Goal: Check status

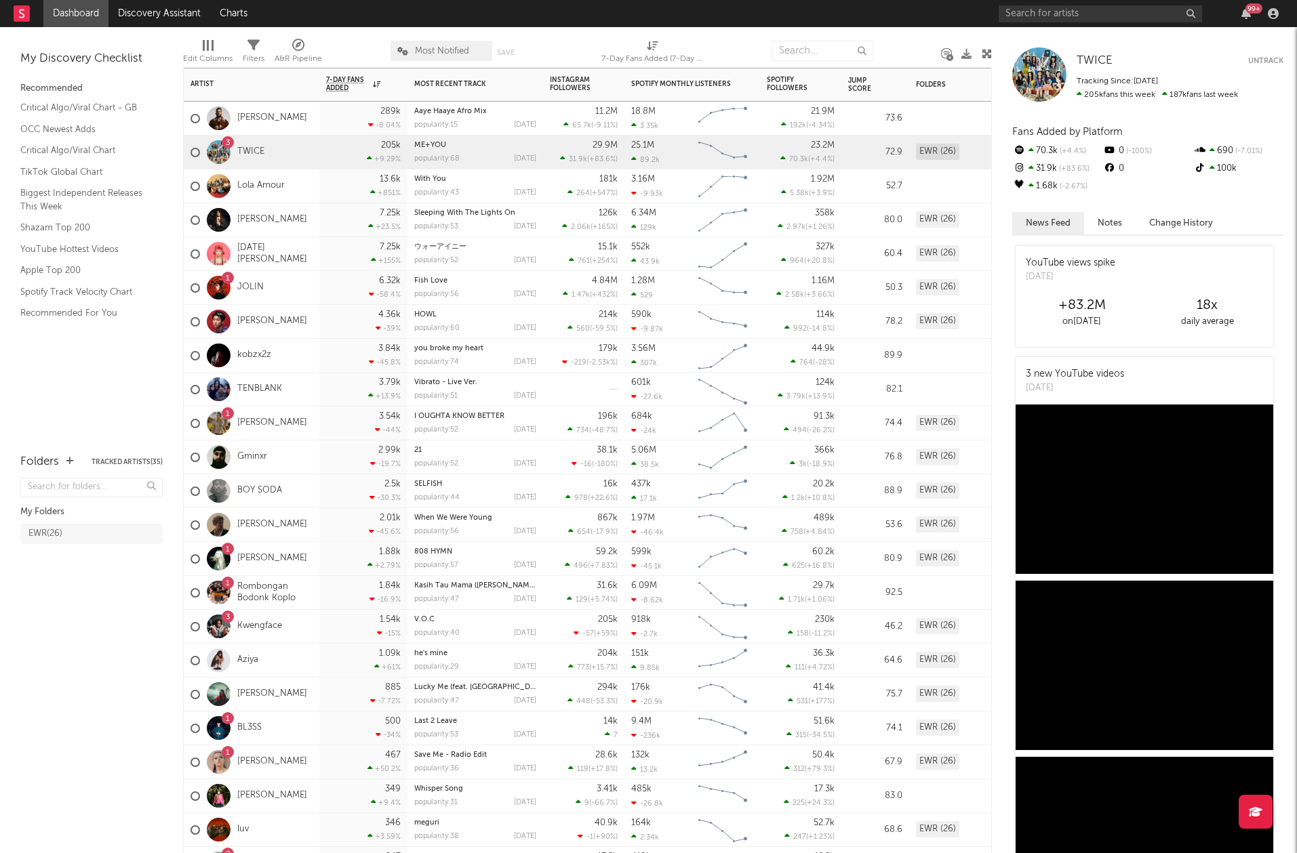
click at [246, 497] on div "BOY SODA" at bounding box center [236, 491] width 92 height 39
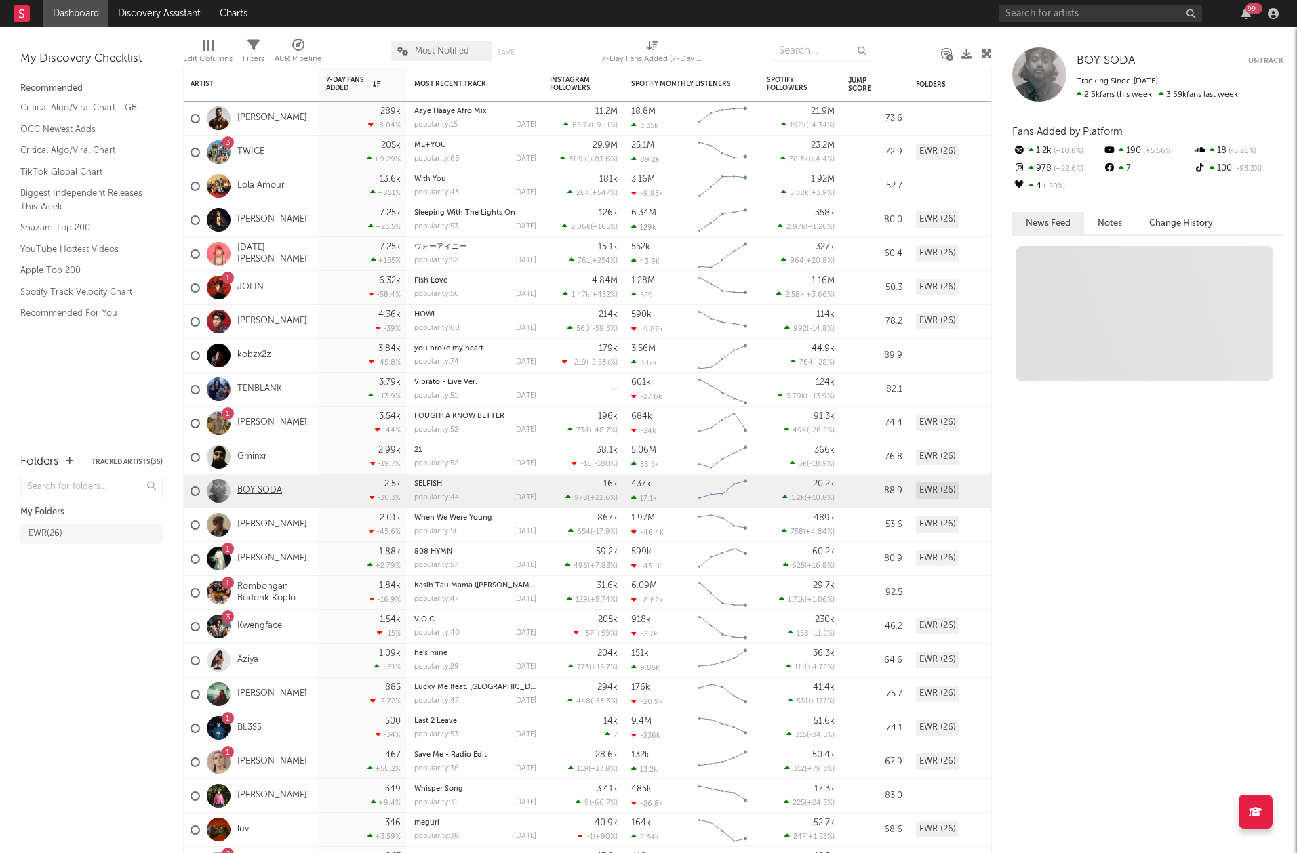
click at [246, 489] on link "BOY SODA" at bounding box center [259, 491] width 45 height 12
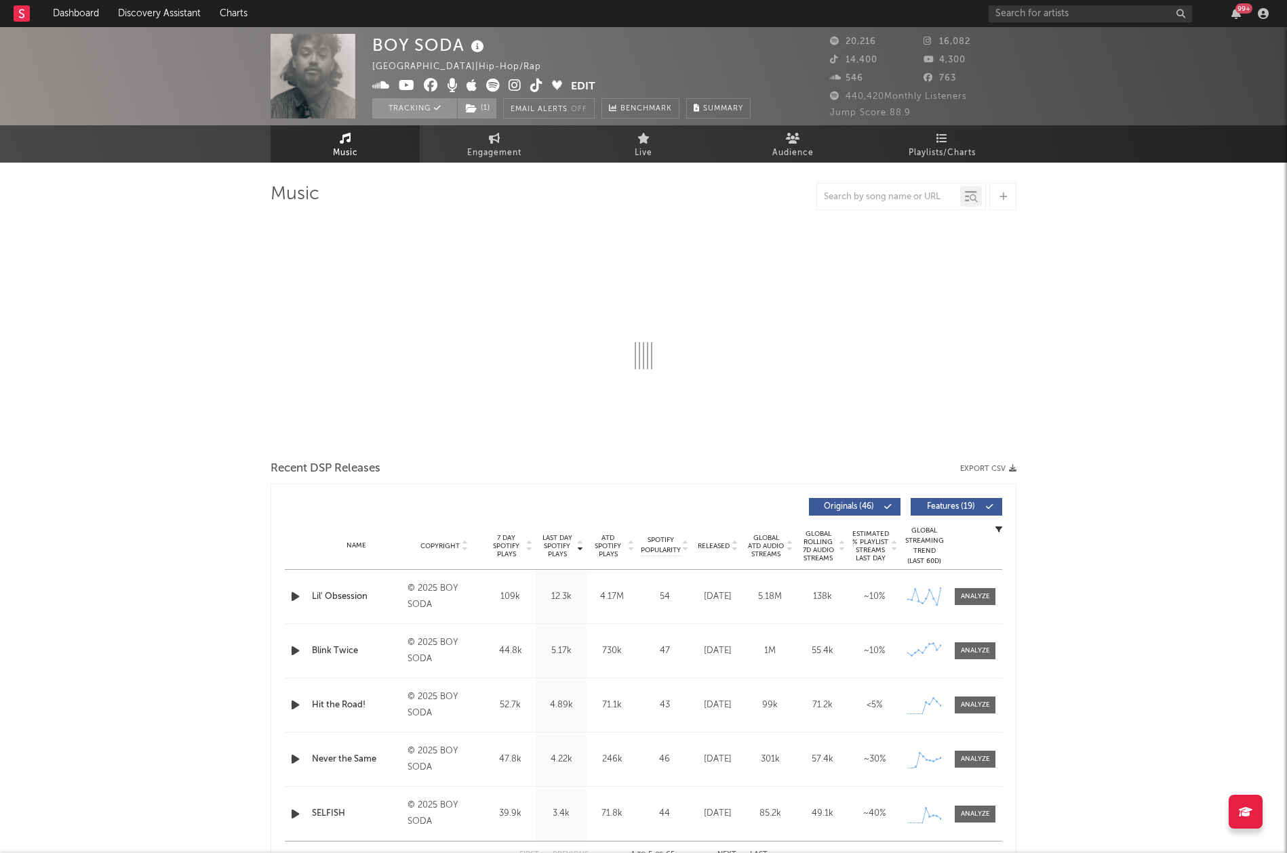
select select "6m"
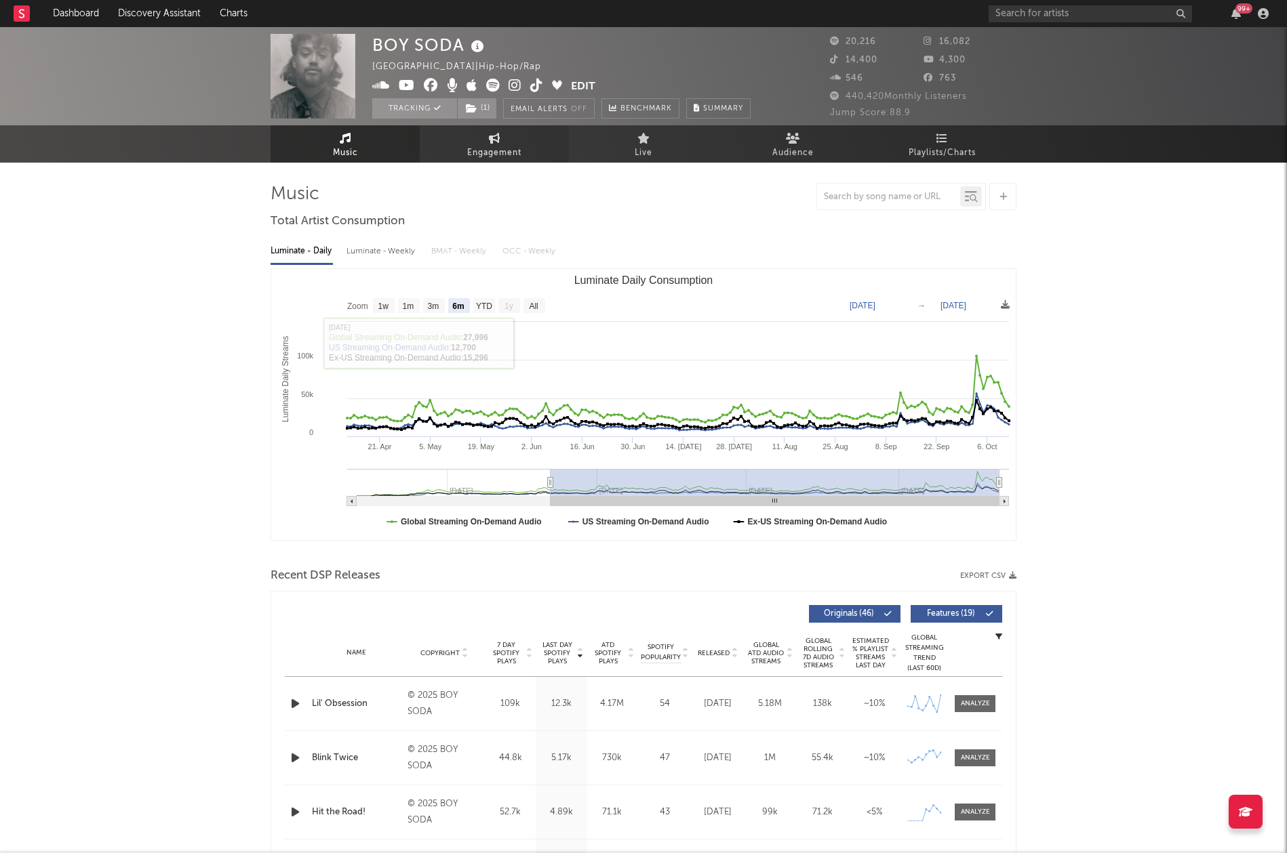
click at [490, 150] on span "Engagement" at bounding box center [494, 153] width 54 height 16
select select "1w"
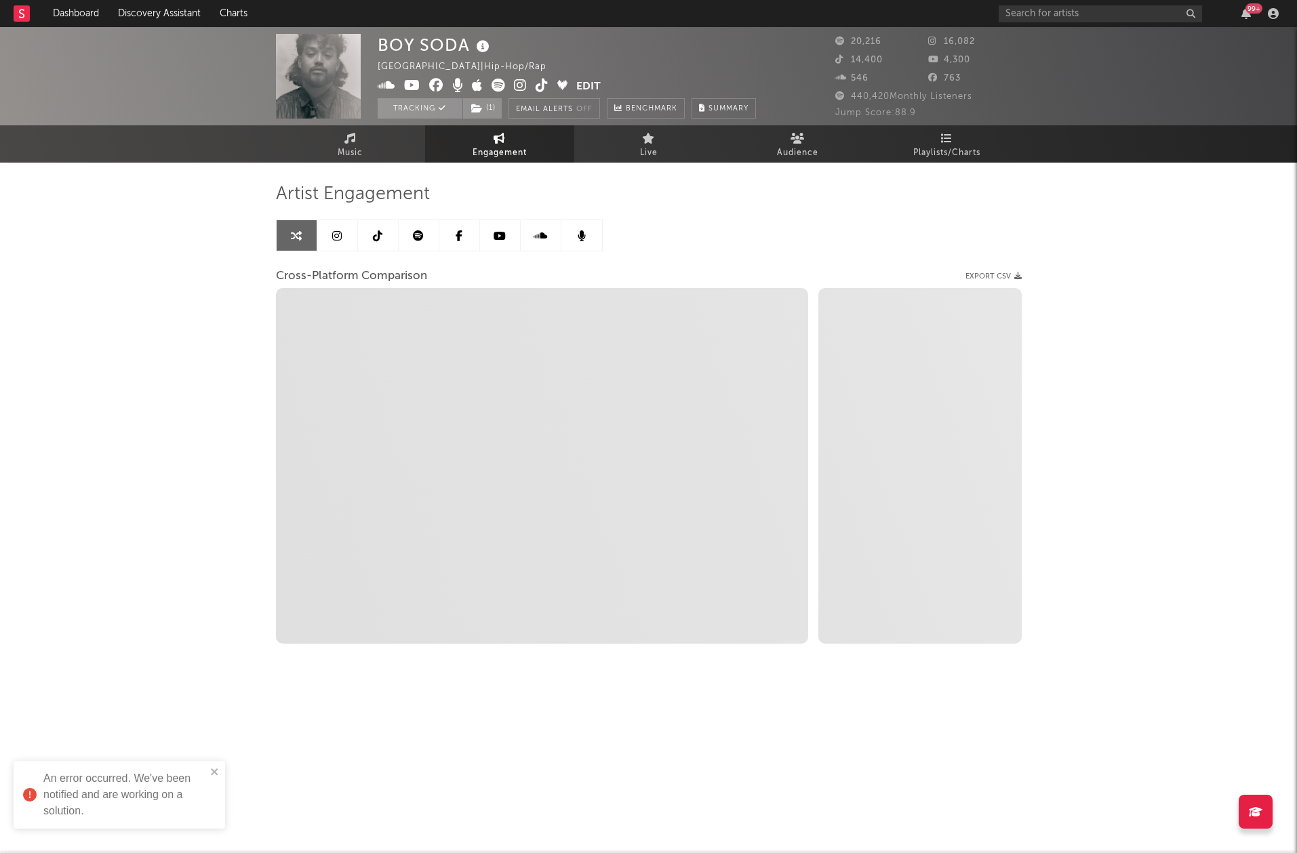
click at [449, 559] on span "Zoom 1w 1m 3m 6m YTD 1y All Created with Highcharts 10.3.3 Zoom 1w 1m 3m 6m YTD…" at bounding box center [542, 466] width 532 height 356
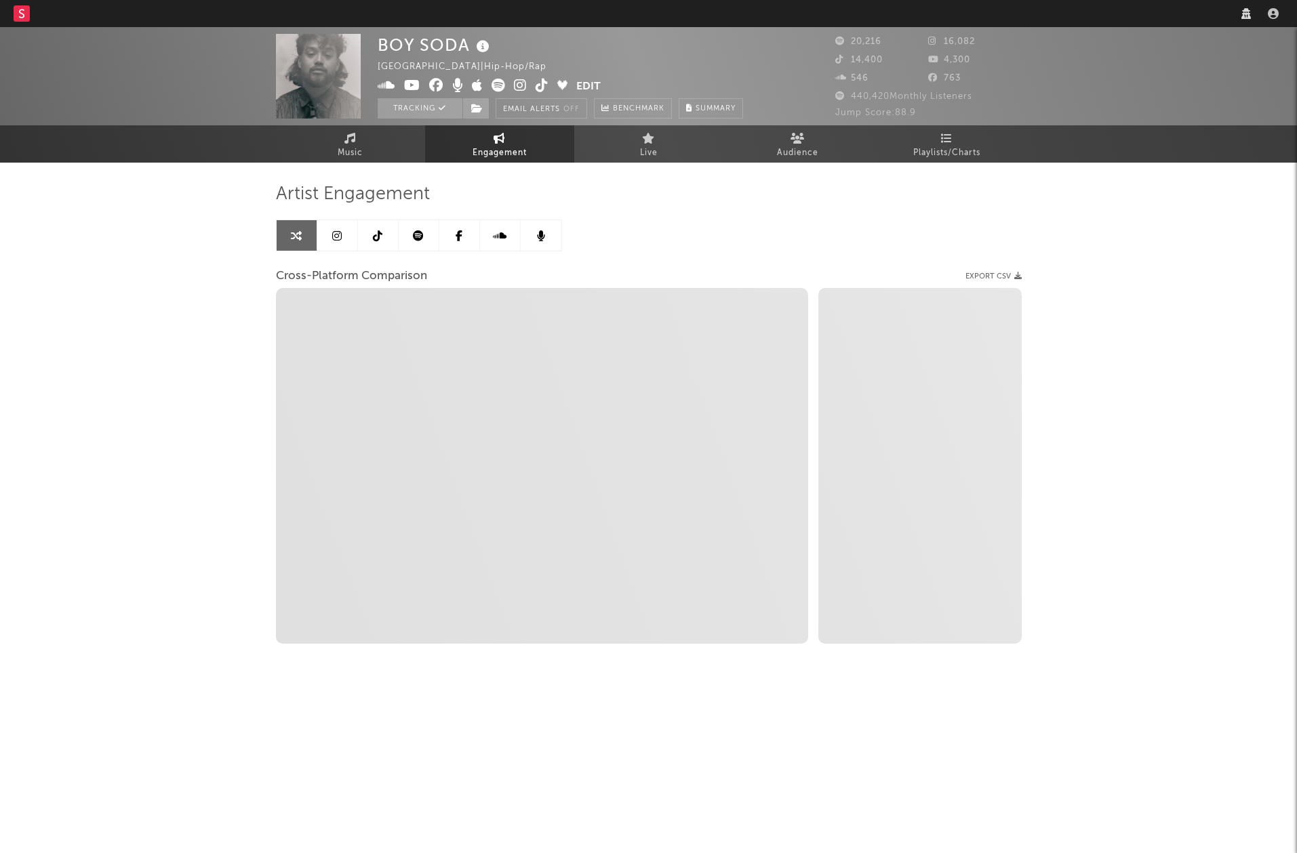
select select "1w"
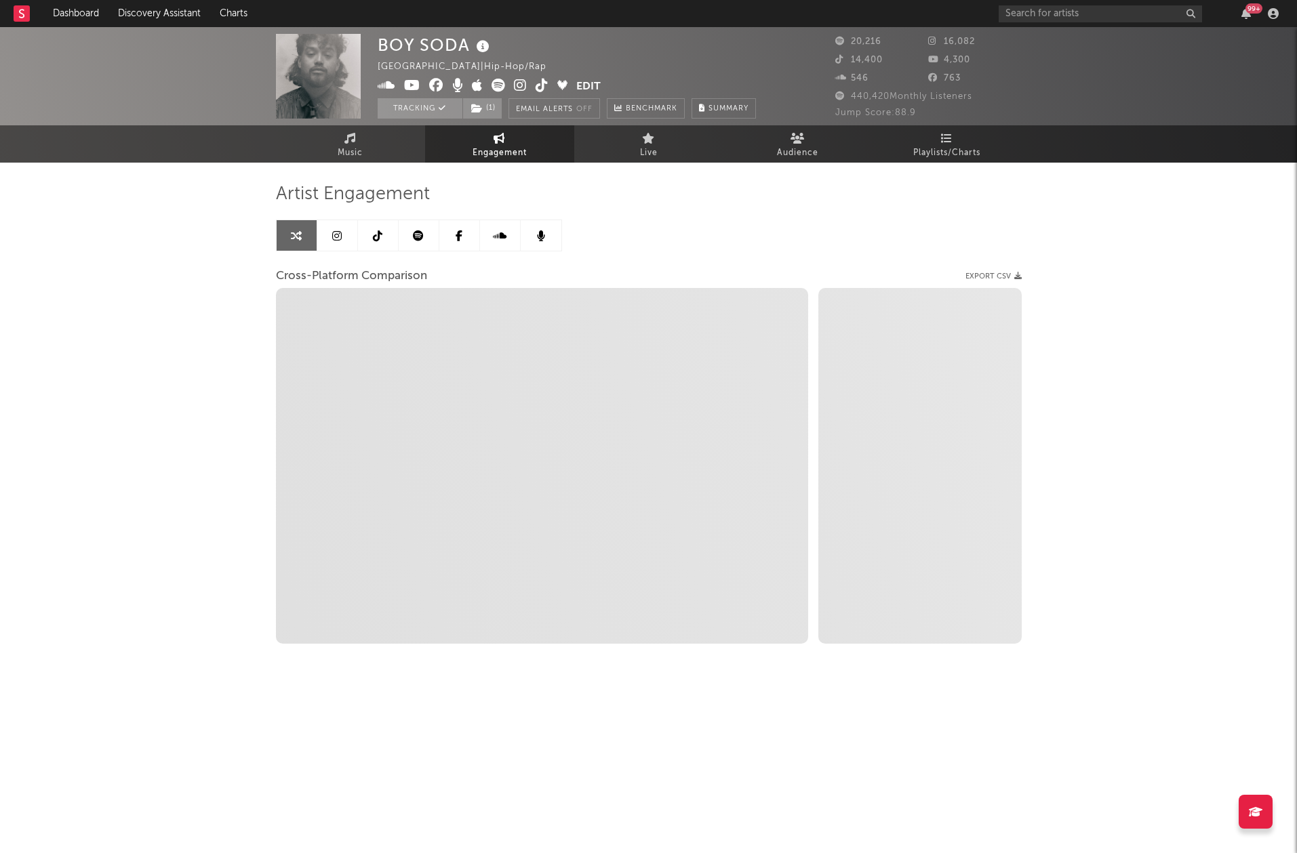
select select "1m"
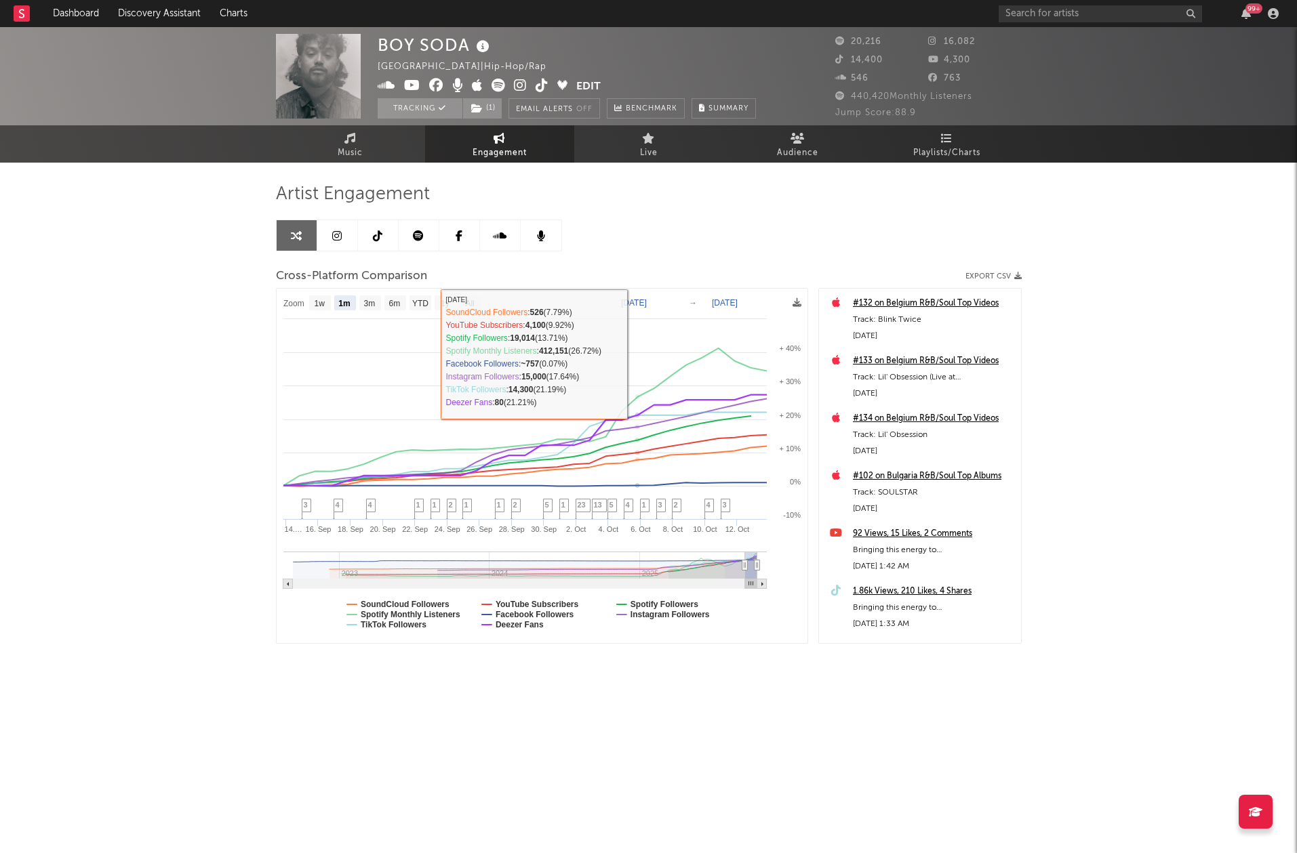
click at [646, 301] on text "[DATE]" at bounding box center [634, 302] width 26 height 9
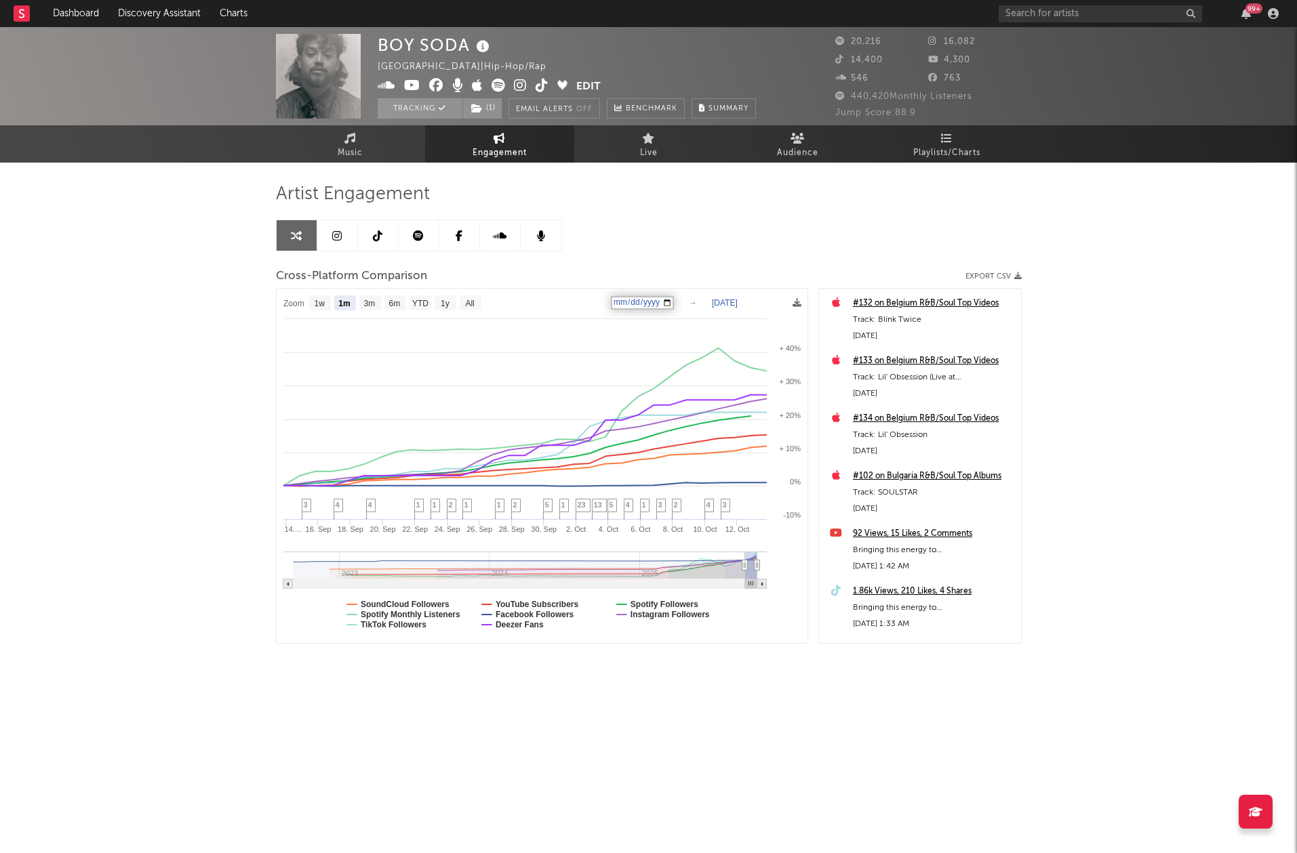
type input "[DATE]"
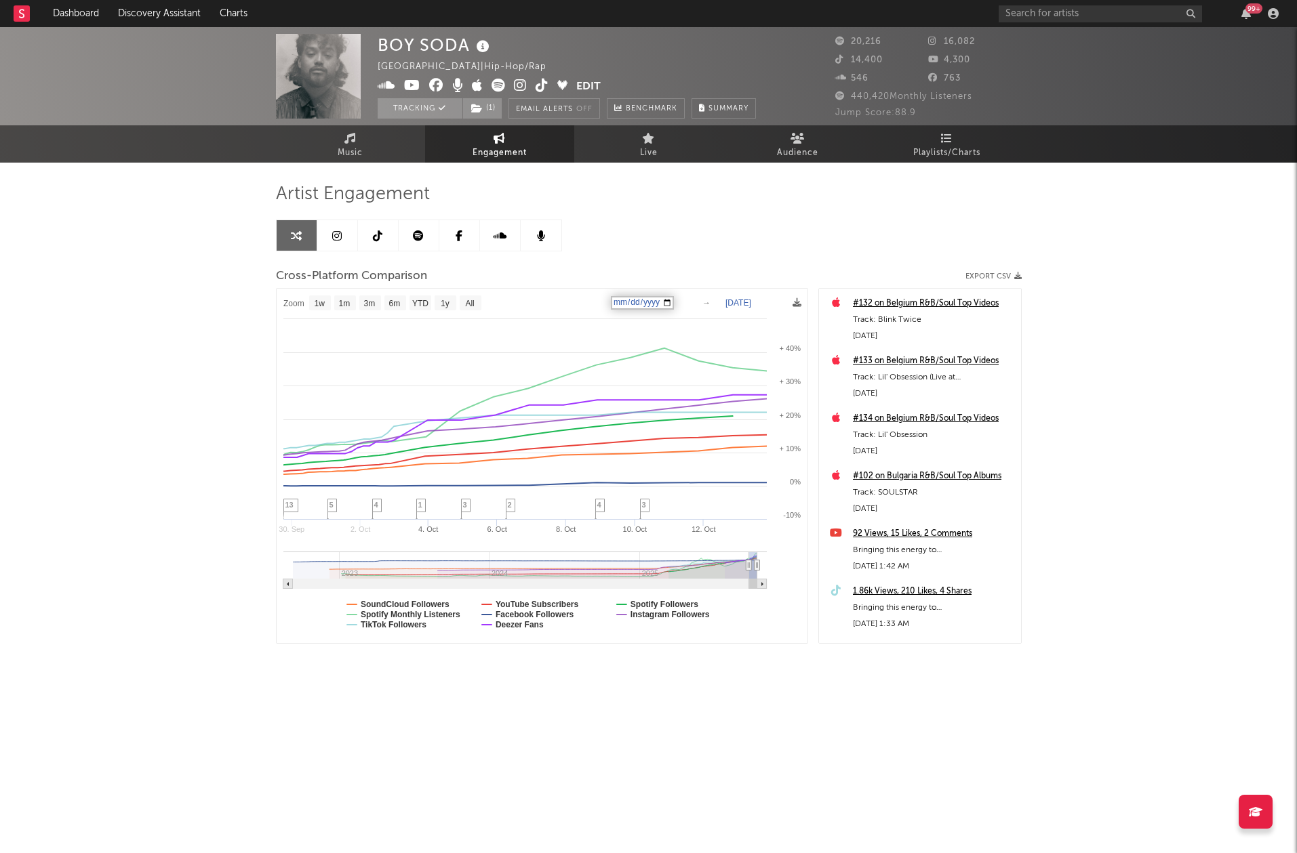
select select "1w"
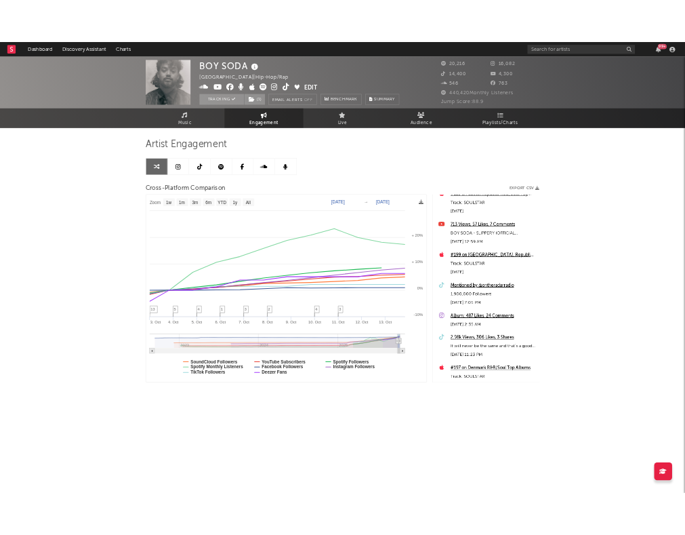
scroll to position [431, 0]
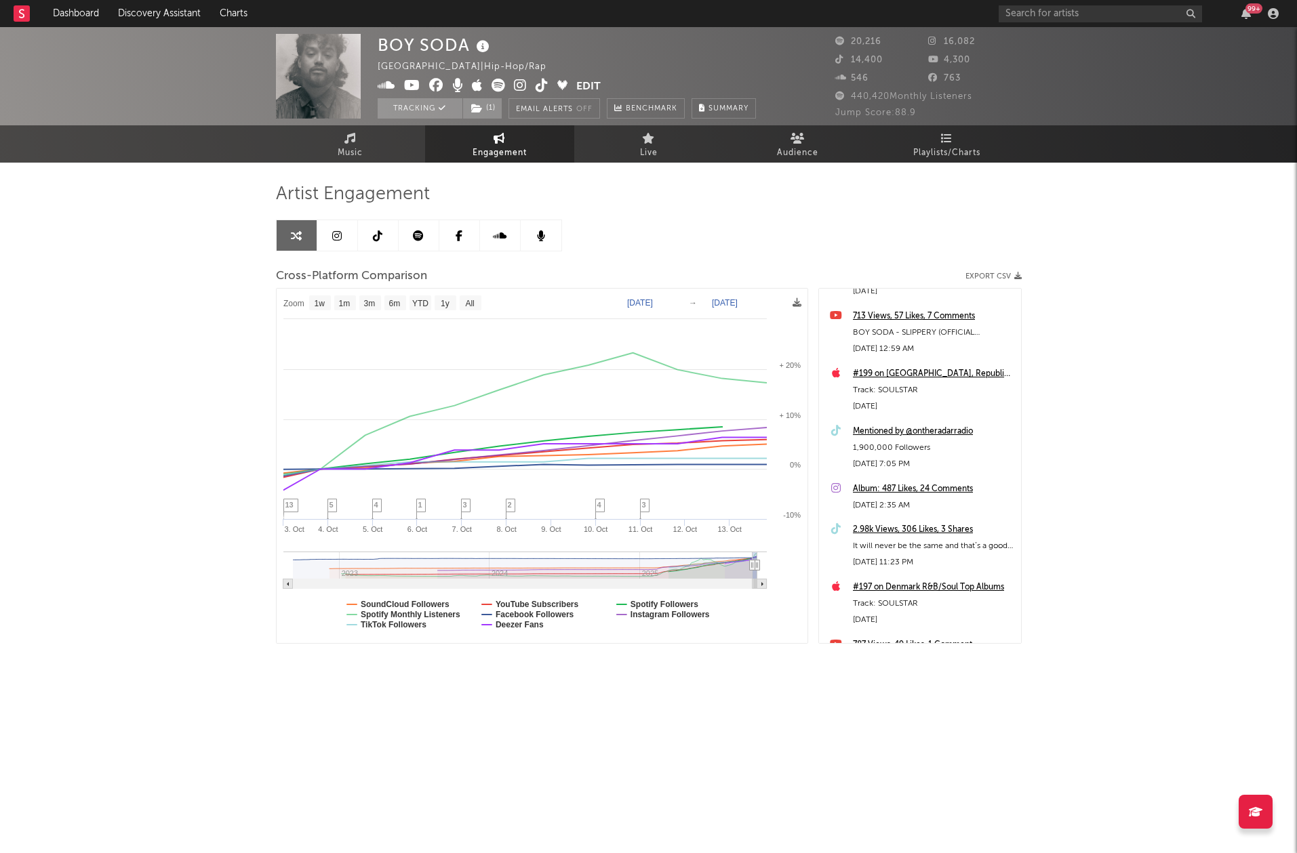
click at [896, 429] on div "Mentioned by @ontheradarradio" at bounding box center [933, 432] width 161 height 16
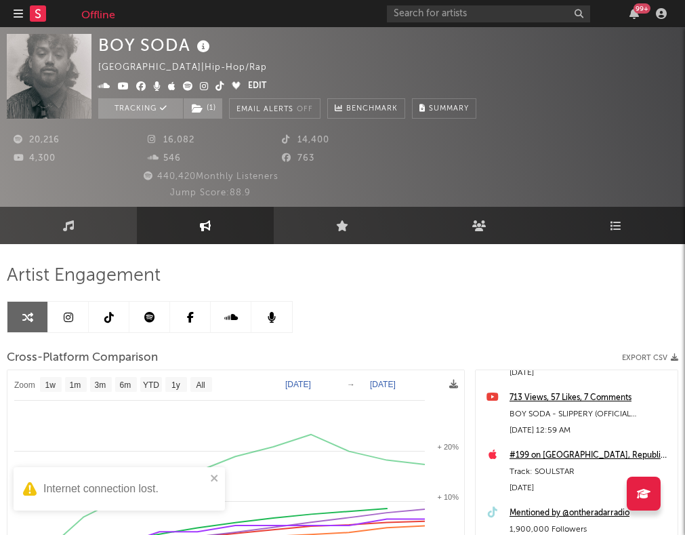
select select "1w"
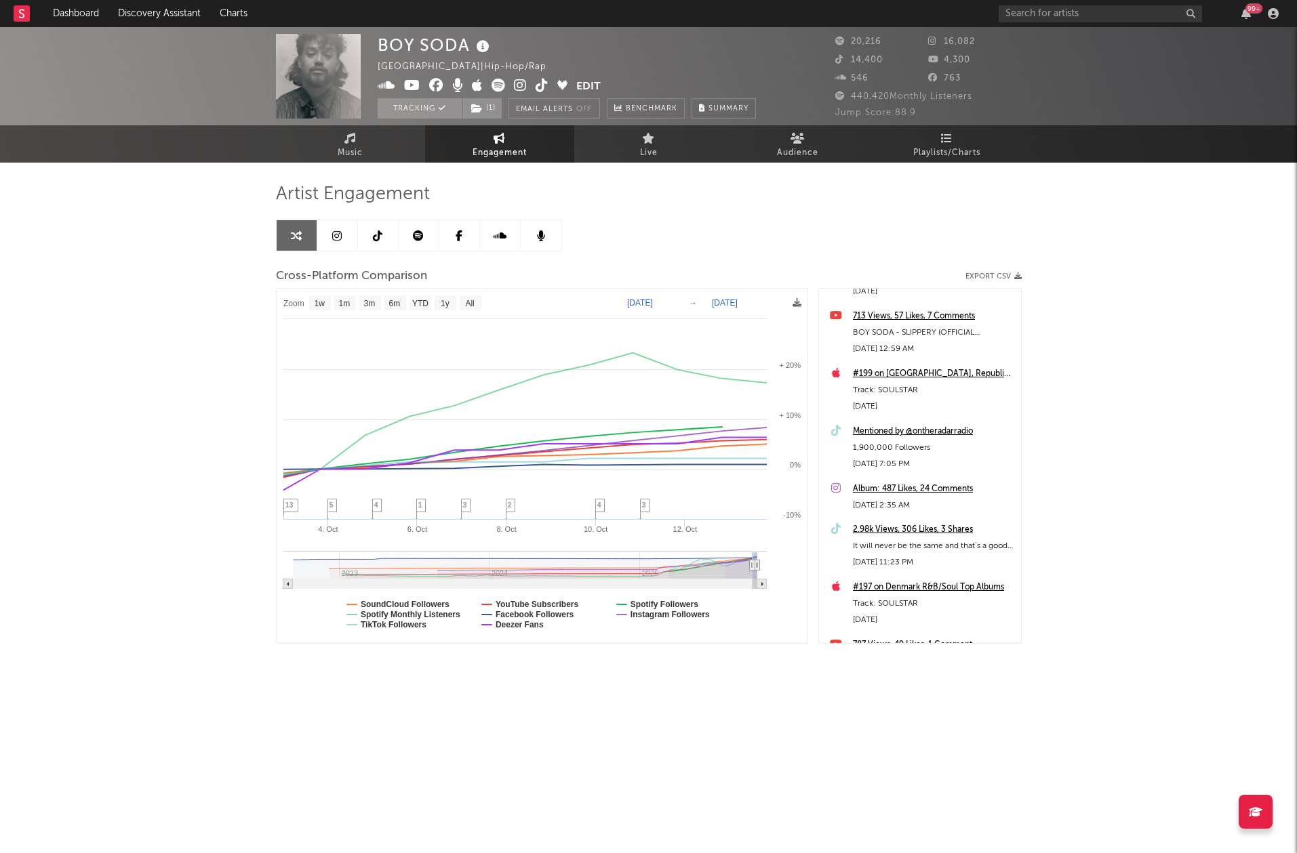
select select "1w"
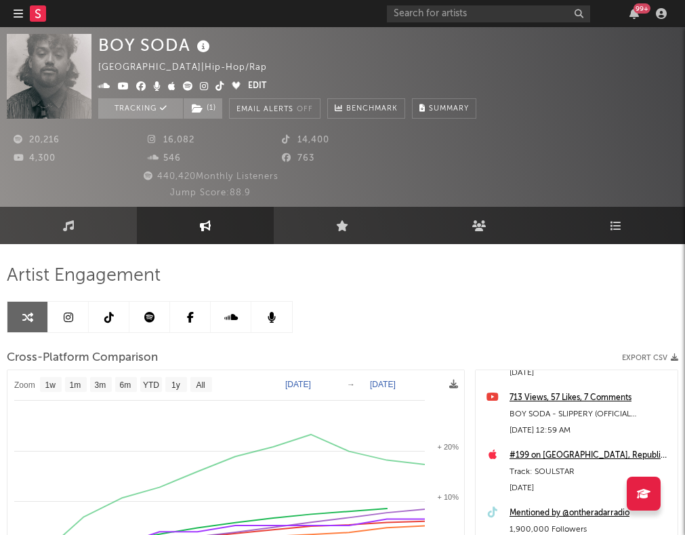
select select "1w"
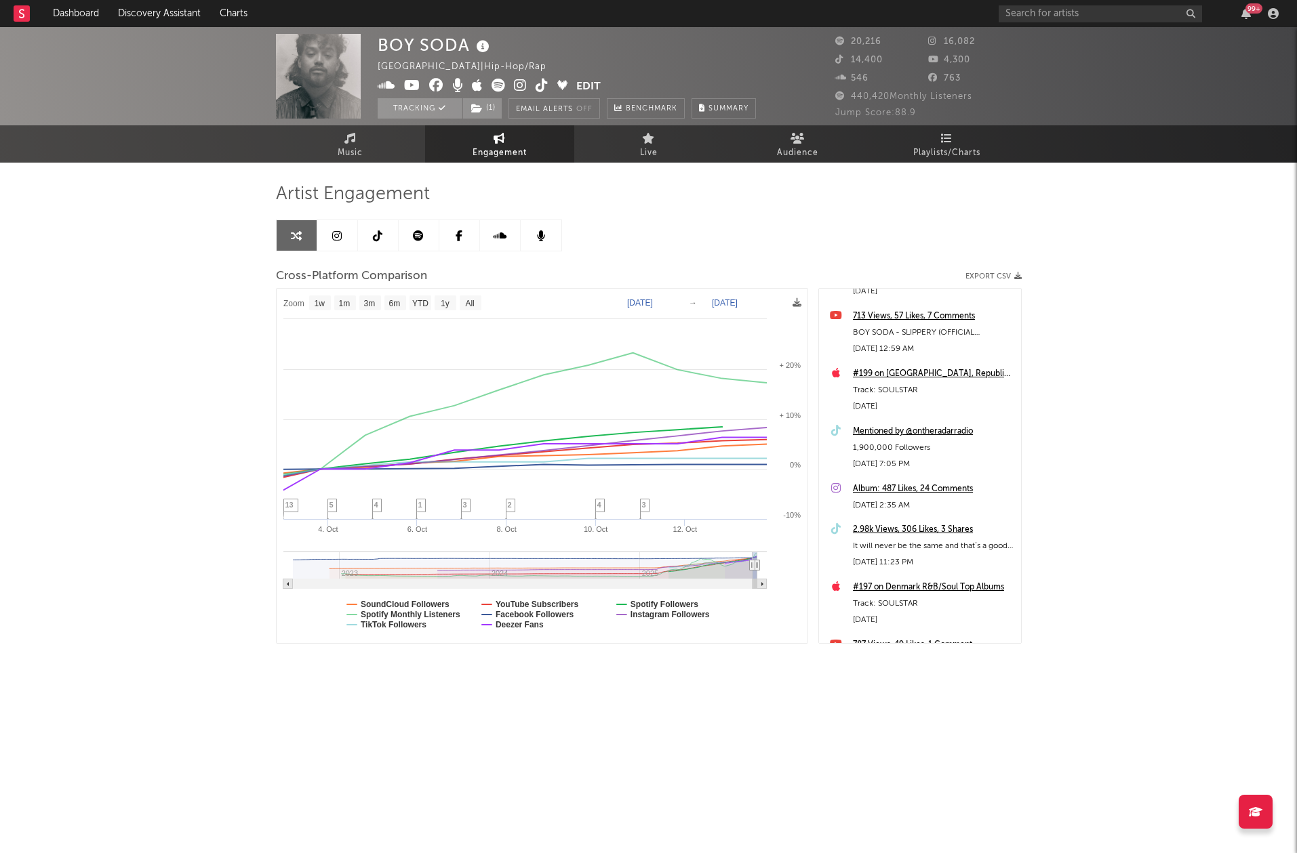
select select "1w"
